Goal: Task Accomplishment & Management: Manage account settings

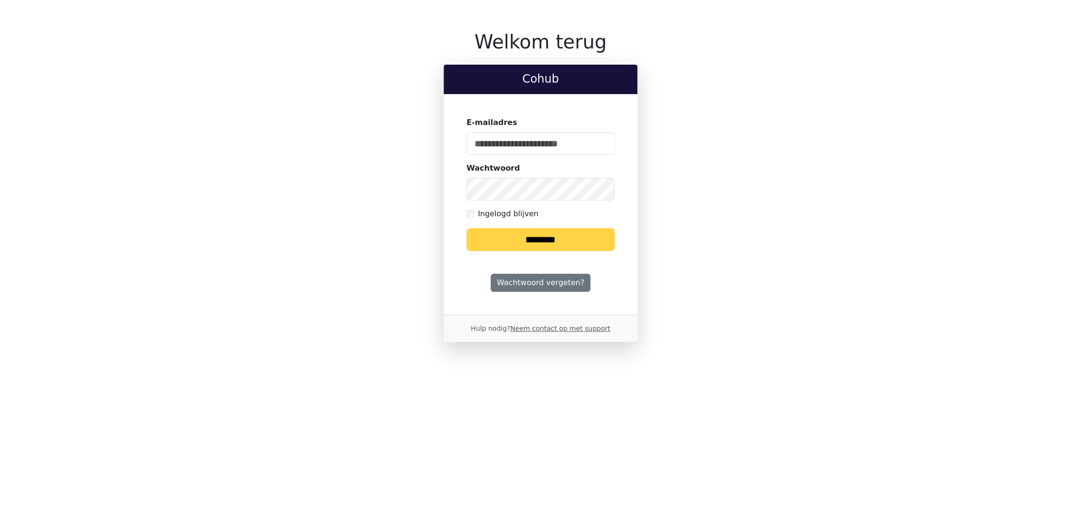
type input "**********"
click at [546, 241] on input "********" at bounding box center [540, 239] width 148 height 23
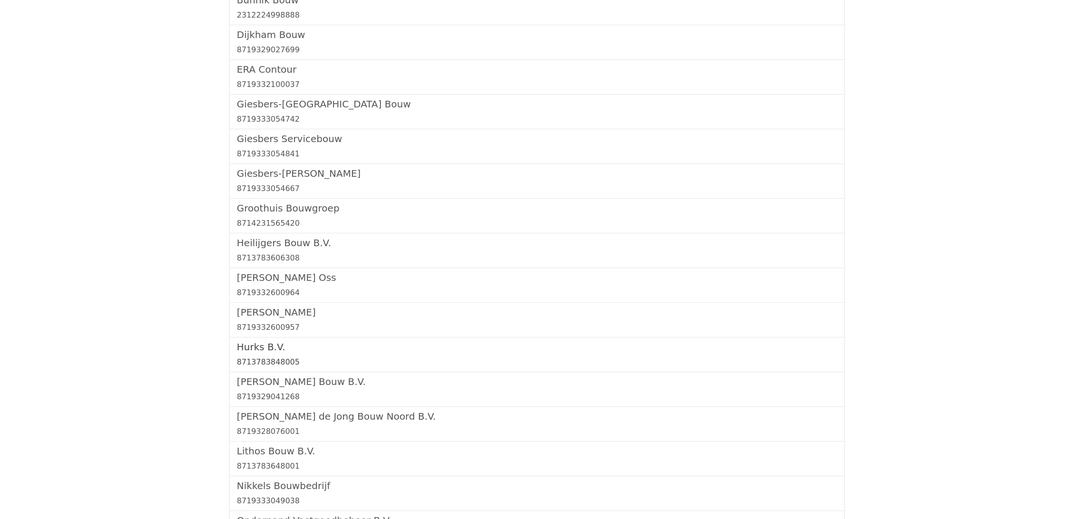
scroll to position [475, 0]
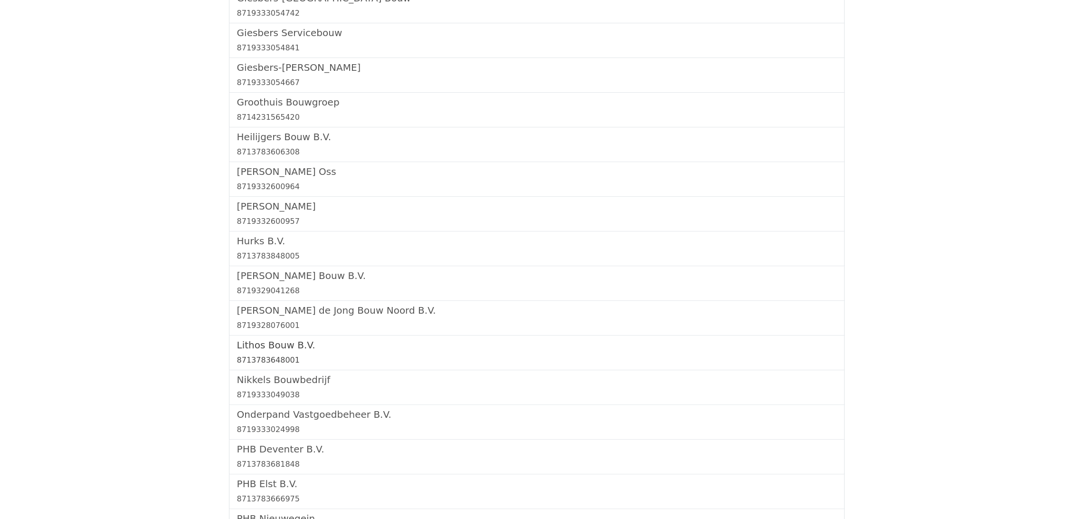
click at [273, 342] on h5 "Lithos Bouw B.V." at bounding box center [536, 344] width 599 height 11
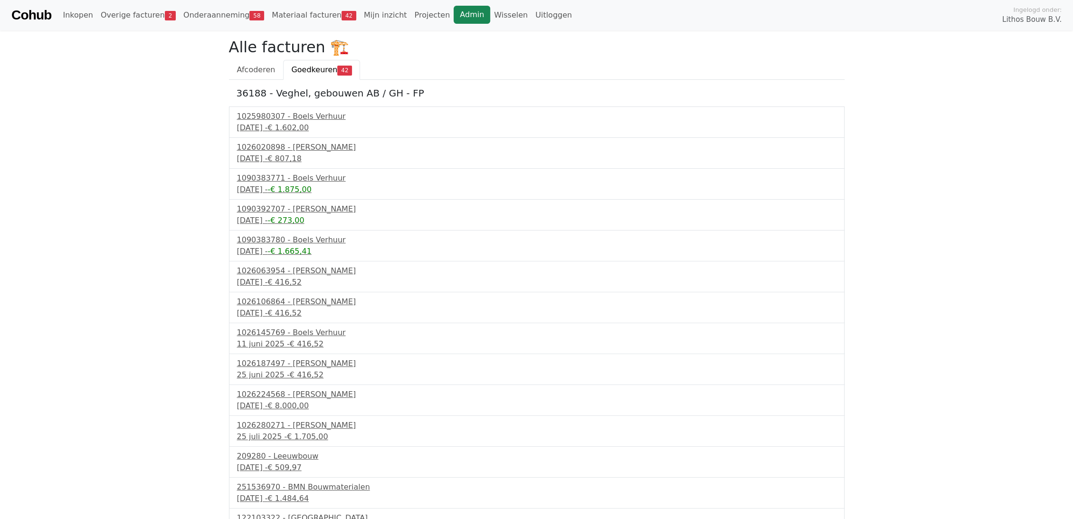
click at [454, 11] on link "Admin" at bounding box center [472, 15] width 37 height 18
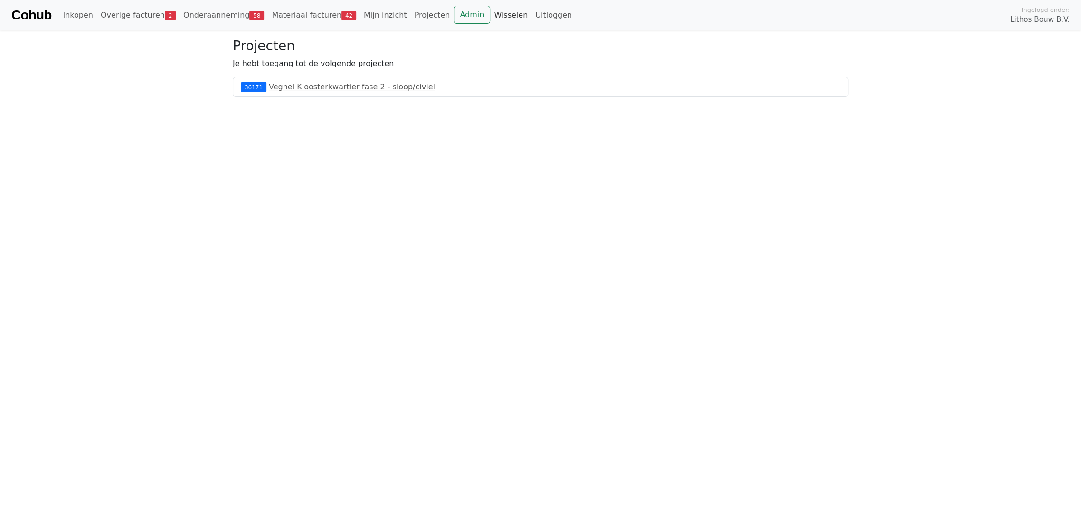
click at [490, 17] on link "Wisselen" at bounding box center [510, 15] width 41 height 19
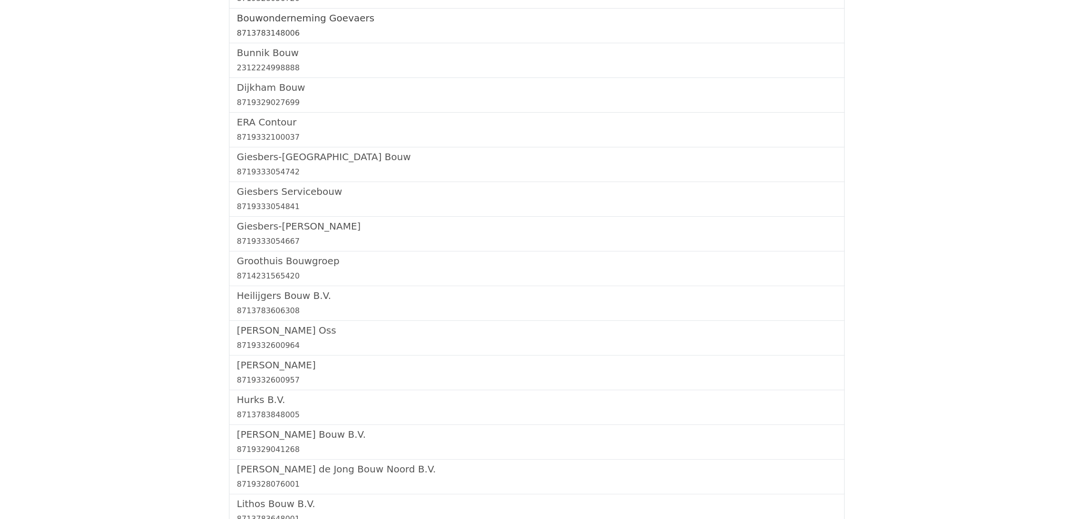
scroll to position [475, 0]
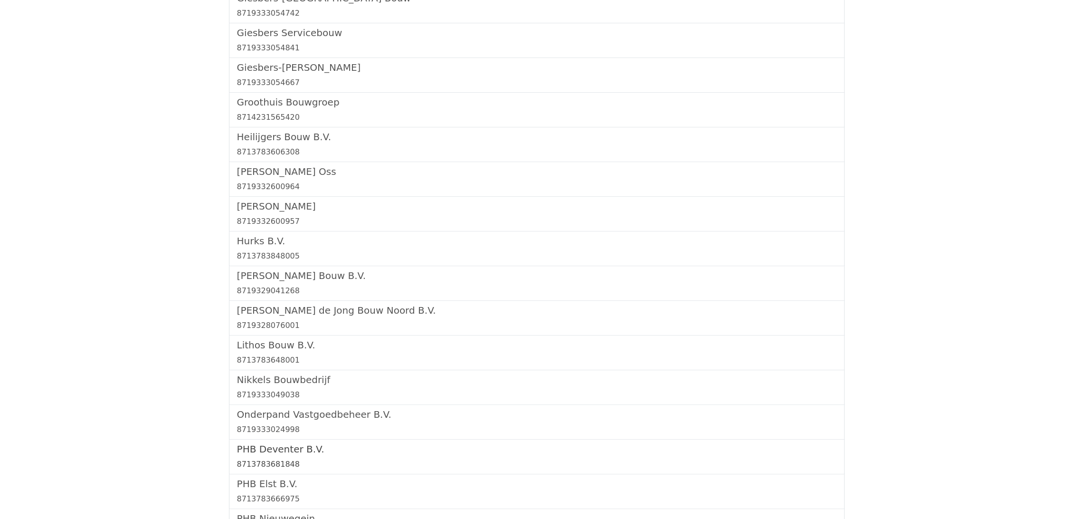
click at [285, 448] on h5 "PHB Deventer B.V." at bounding box center [536, 448] width 599 height 11
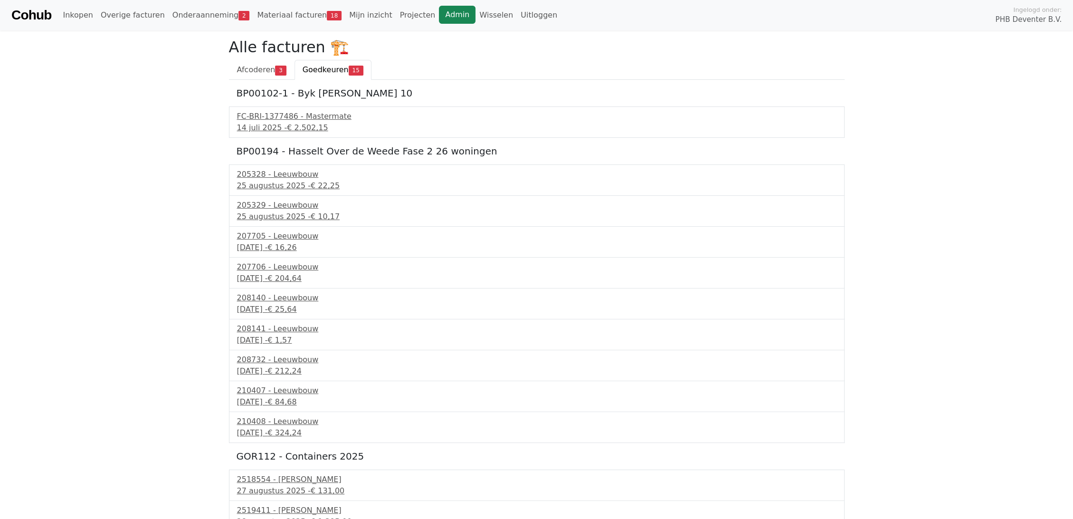
click at [439, 14] on link "Admin" at bounding box center [457, 15] width 37 height 18
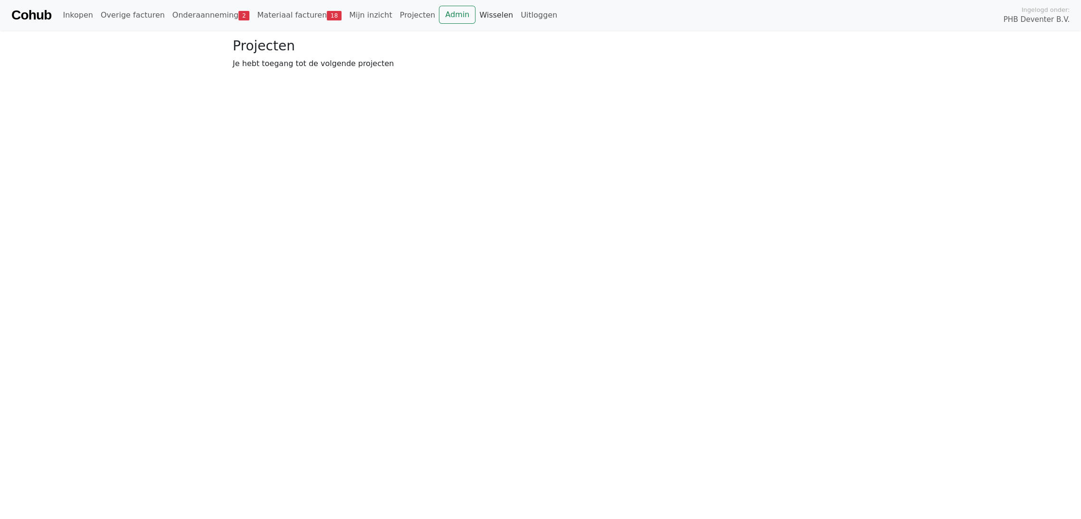
click at [475, 14] on link "Wisselen" at bounding box center [495, 15] width 41 height 19
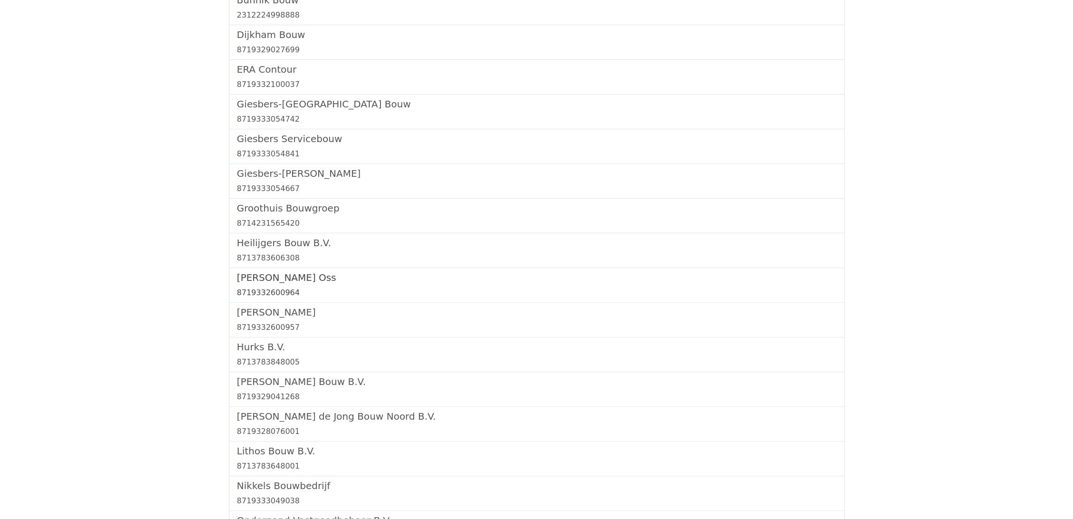
scroll to position [422, 0]
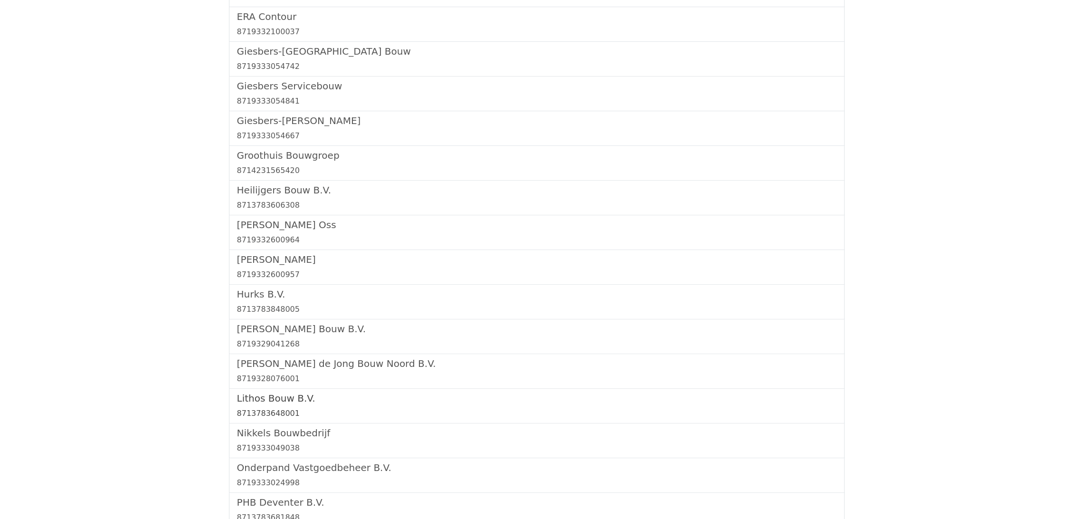
click at [277, 398] on h5 "Lithos Bouw B.V." at bounding box center [536, 397] width 599 height 11
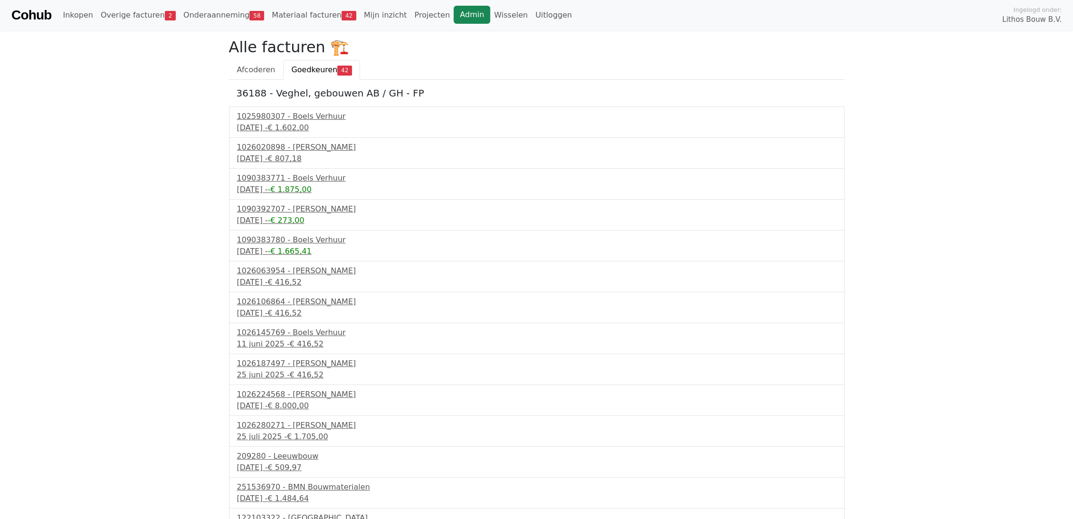
click at [454, 14] on link "Admin" at bounding box center [472, 15] width 37 height 18
